Goal: Transaction & Acquisition: Purchase product/service

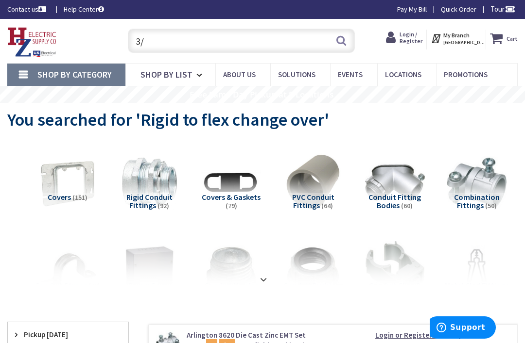
scroll to position [1, 0]
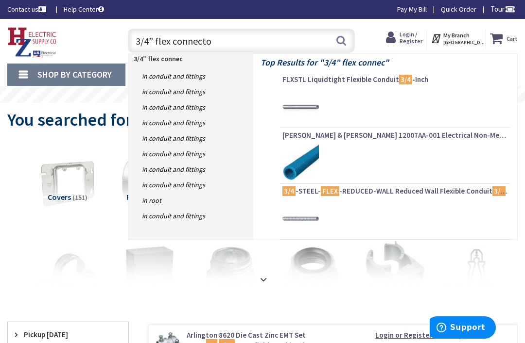
type input "3/4” flex connector"
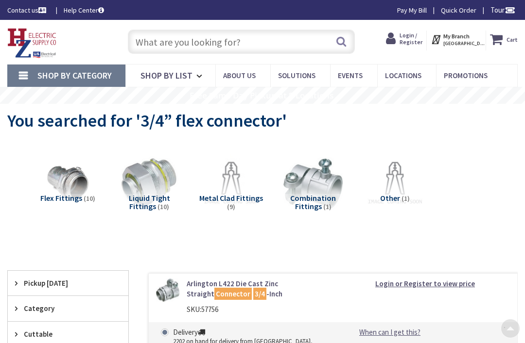
scroll to position [78, 0]
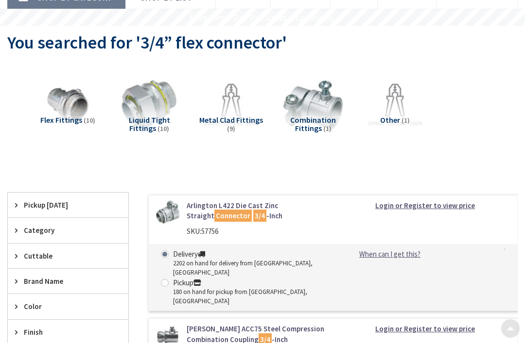
type input "[GEOGRAPHIC_DATA], [GEOGRAPHIC_DATA]"
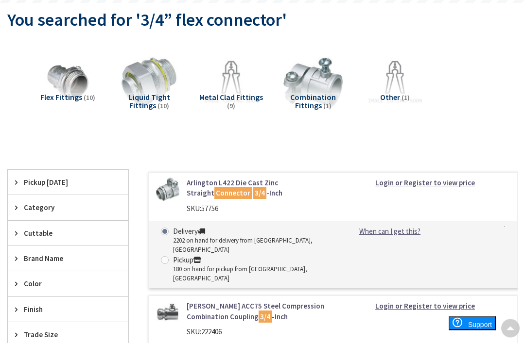
scroll to position [0, 0]
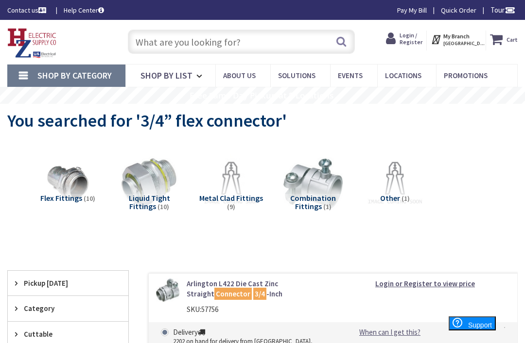
click at [276, 37] on input "text" at bounding box center [241, 42] width 227 height 24
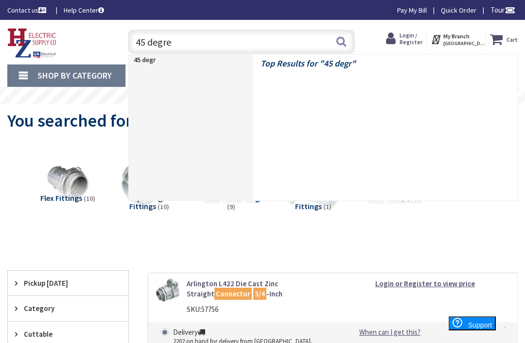
type input "45 degree"
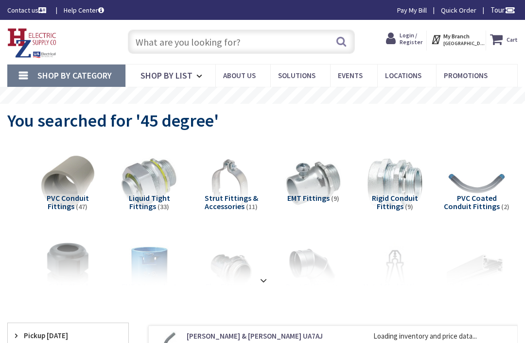
click at [267, 41] on input "text" at bounding box center [241, 42] width 227 height 24
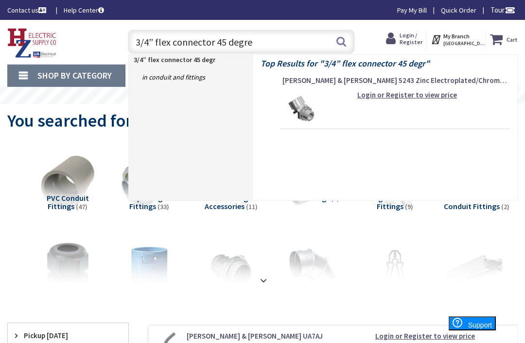
type input "3/4” flex connector 45 degree"
